Goal: Information Seeking & Learning: Learn about a topic

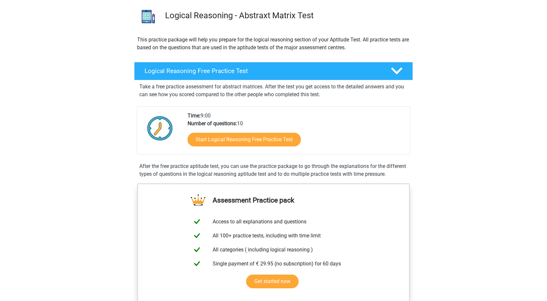
scroll to position [46, 0]
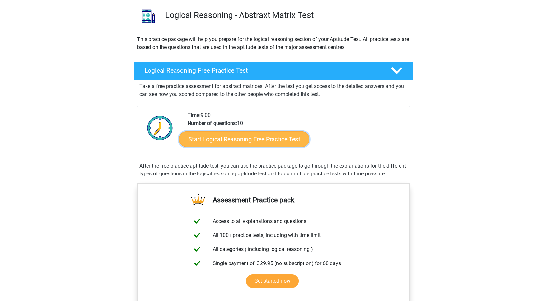
click at [269, 142] on link "Start Logical Reasoning Free Practice Test" at bounding box center [244, 139] width 130 height 16
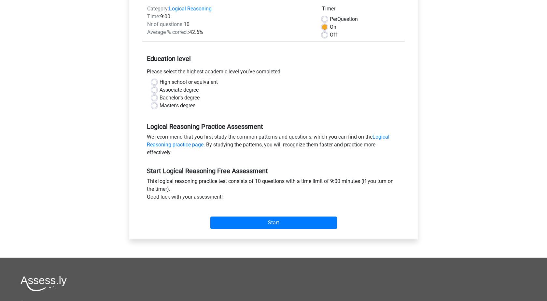
scroll to position [87, 0]
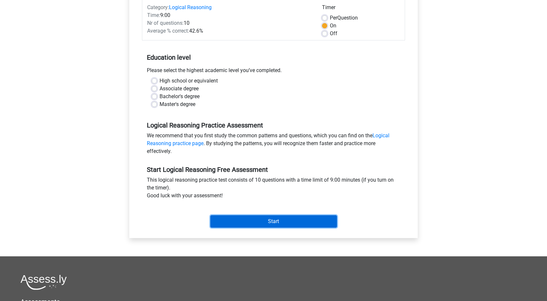
click at [237, 223] on input "Start" at bounding box center [273, 221] width 127 height 12
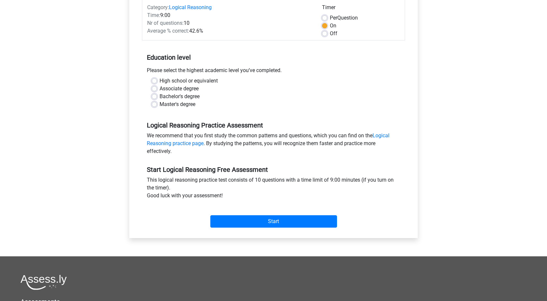
click at [160, 80] on label "High school or equivalent" at bounding box center [189, 81] width 58 height 8
click at [153, 80] on input "High school or equivalent" at bounding box center [154, 80] width 5 height 7
radio input "true"
click at [160, 97] on label "Bachelor's degree" at bounding box center [180, 97] width 40 height 8
click at [155, 97] on input "Bachelor's degree" at bounding box center [154, 96] width 5 height 7
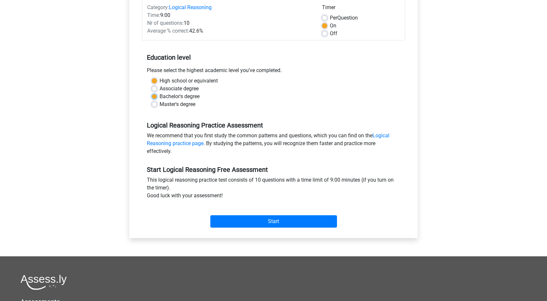
radio input "true"
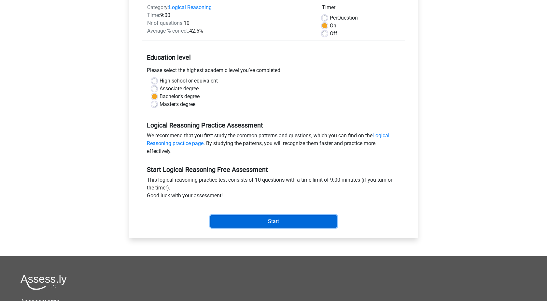
click at [258, 226] on input "Start" at bounding box center [273, 221] width 127 height 12
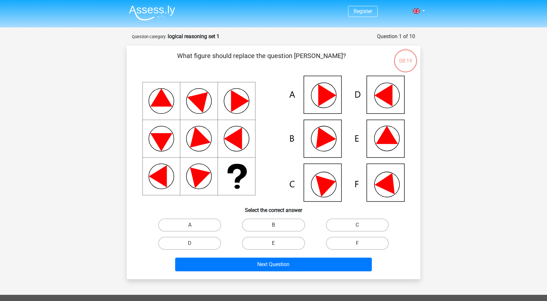
click at [278, 244] on input "E" at bounding box center [276, 245] width 4 height 4
radio input "true"
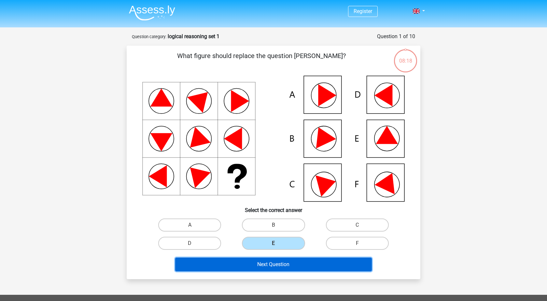
click at [289, 266] on button "Next Question" at bounding box center [273, 264] width 197 height 14
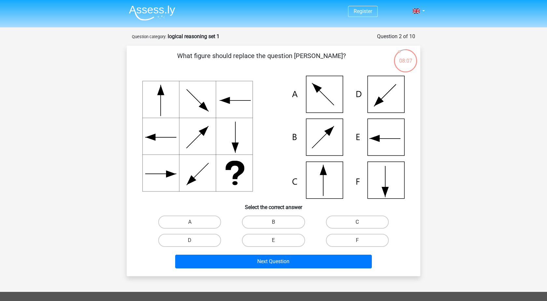
click at [348, 224] on label "C" at bounding box center [357, 221] width 63 height 13
click at [357, 224] on input "C" at bounding box center [359, 224] width 4 height 4
radio input "true"
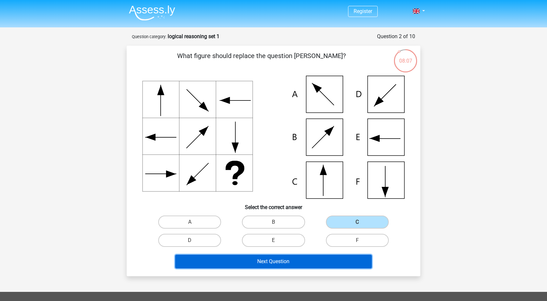
click at [310, 261] on button "Next Question" at bounding box center [273, 261] width 197 height 14
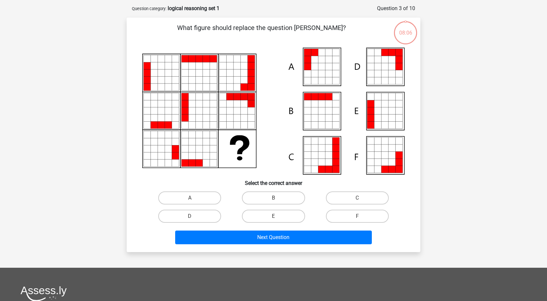
scroll to position [33, 0]
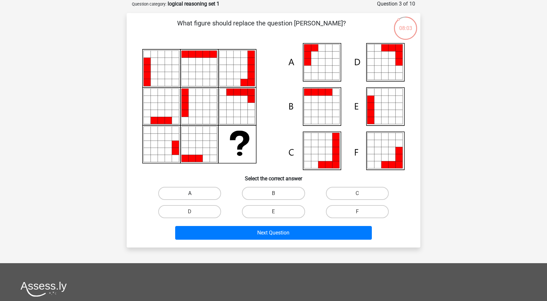
click at [200, 194] on label "A" at bounding box center [189, 193] width 63 height 13
click at [194, 194] on input "A" at bounding box center [192, 195] width 4 height 4
radio input "true"
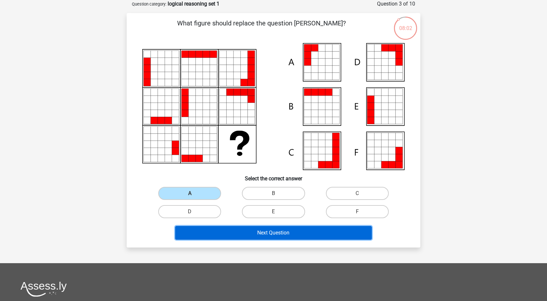
click at [252, 236] on button "Next Question" at bounding box center [273, 233] width 197 height 14
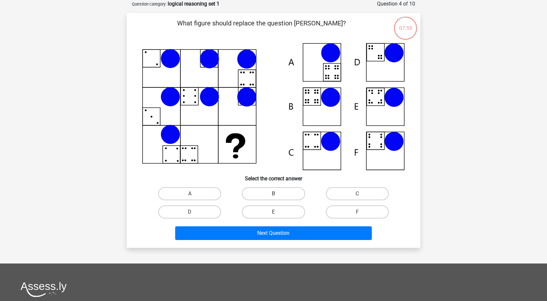
click at [268, 192] on label "B" at bounding box center [273, 193] width 63 height 13
click at [274, 194] on input "B" at bounding box center [276, 196] width 4 height 4
radio input "true"
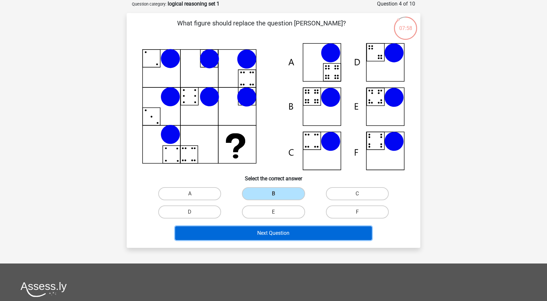
click at [268, 228] on button "Next Question" at bounding box center [273, 233] width 197 height 14
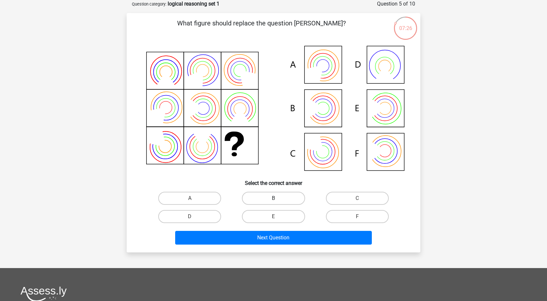
click at [260, 198] on label "B" at bounding box center [273, 198] width 63 height 13
click at [274, 198] on input "B" at bounding box center [276, 200] width 4 height 4
radio input "true"
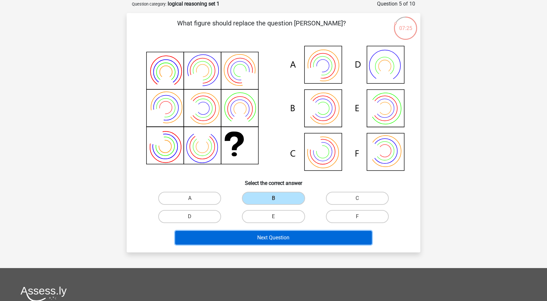
click at [267, 242] on button "Next Question" at bounding box center [273, 238] width 197 height 14
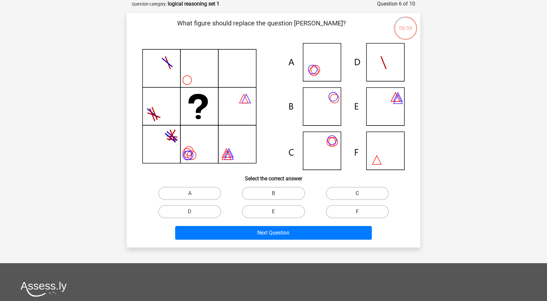
click at [348, 188] on label "C" at bounding box center [357, 193] width 63 height 13
click at [357, 193] on input "C" at bounding box center [359, 195] width 4 height 4
radio input "true"
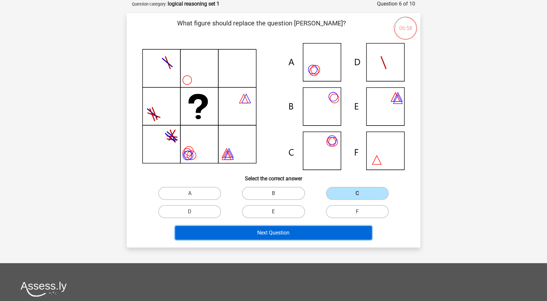
click at [307, 234] on button "Next Question" at bounding box center [273, 233] width 197 height 14
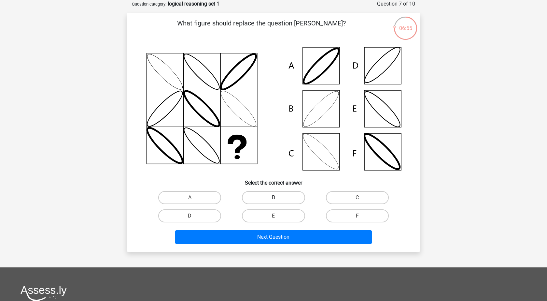
click at [262, 201] on label "B" at bounding box center [273, 197] width 63 height 13
click at [274, 201] on input "B" at bounding box center [276, 199] width 4 height 4
radio input "true"
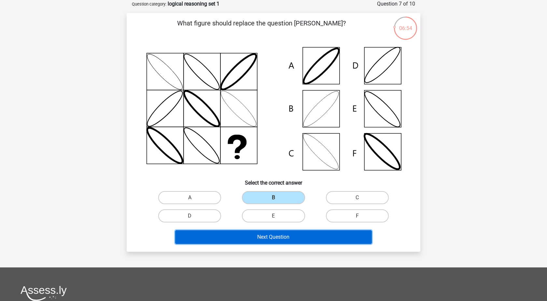
click at [258, 237] on button "Next Question" at bounding box center [273, 237] width 197 height 14
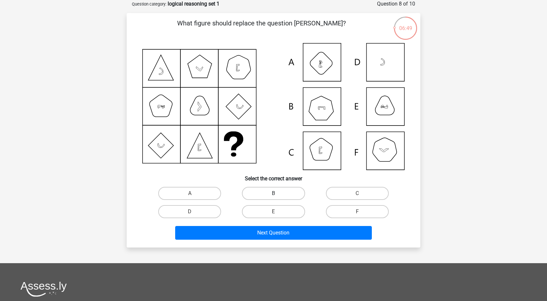
click at [271, 195] on label "B" at bounding box center [273, 193] width 63 height 13
click at [274, 195] on input "B" at bounding box center [276, 195] width 4 height 4
radio input "true"
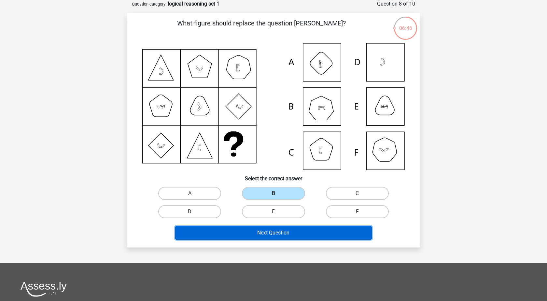
click at [265, 232] on button "Next Question" at bounding box center [273, 233] width 197 height 14
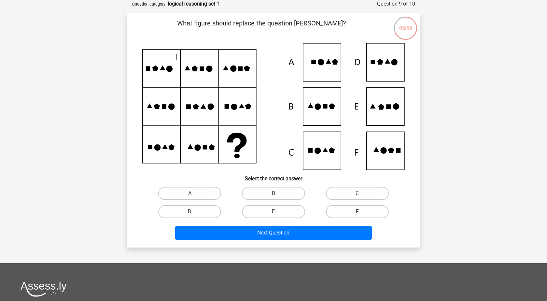
click at [346, 208] on label "F" at bounding box center [357, 211] width 63 height 13
click at [357, 211] on input "F" at bounding box center [359, 213] width 4 height 4
radio input "true"
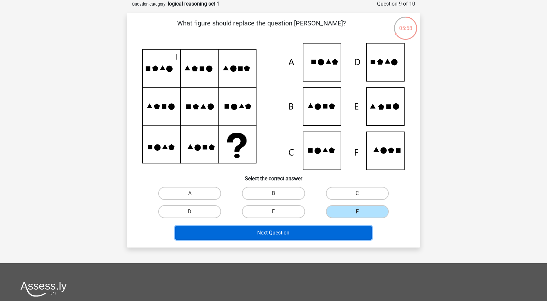
click at [336, 234] on button "Next Question" at bounding box center [273, 233] width 197 height 14
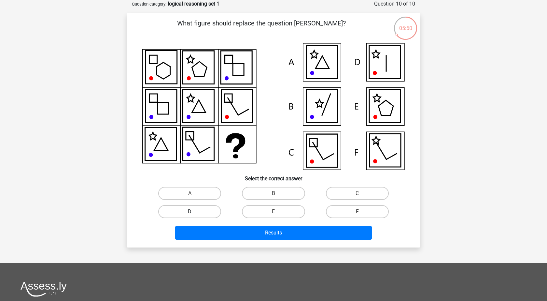
click at [190, 211] on label "D" at bounding box center [189, 211] width 63 height 13
click at [190, 211] on input "D" at bounding box center [192, 213] width 4 height 4
radio input "true"
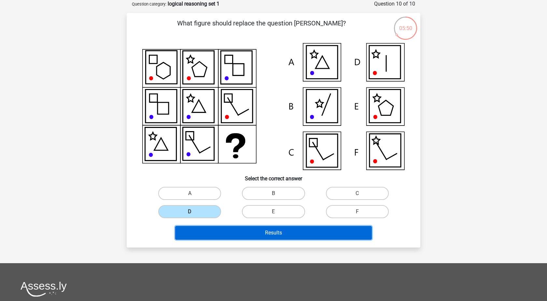
click at [208, 236] on button "Results" at bounding box center [273, 233] width 197 height 14
